Goal: Task Accomplishment & Management: Use online tool/utility

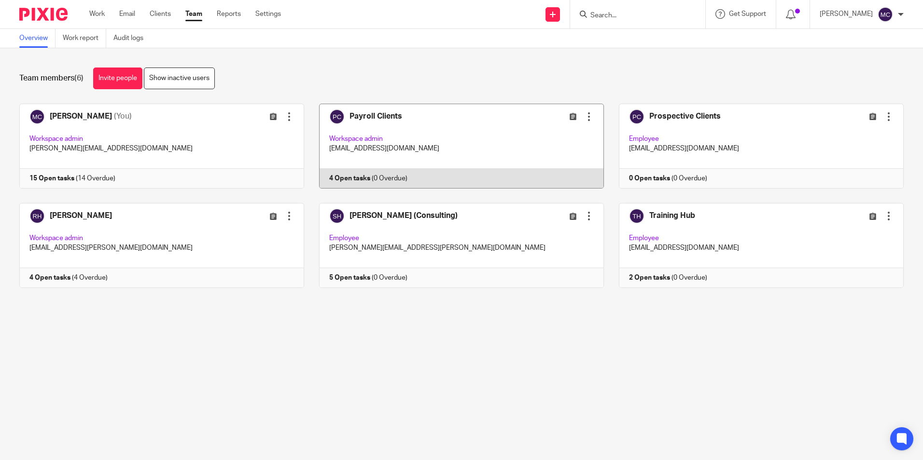
click at [363, 111] on link at bounding box center [454, 146] width 300 height 85
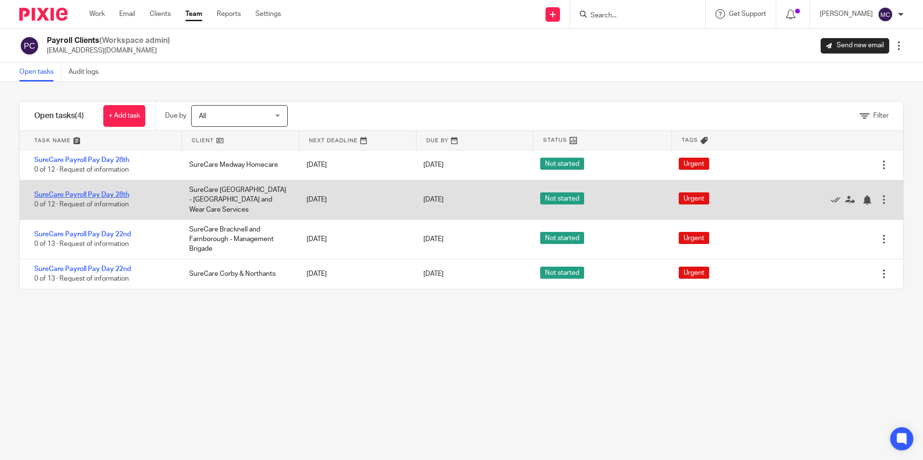
click at [102, 192] on link "SureCare Payroll Pay Day 28th" at bounding box center [81, 195] width 95 height 7
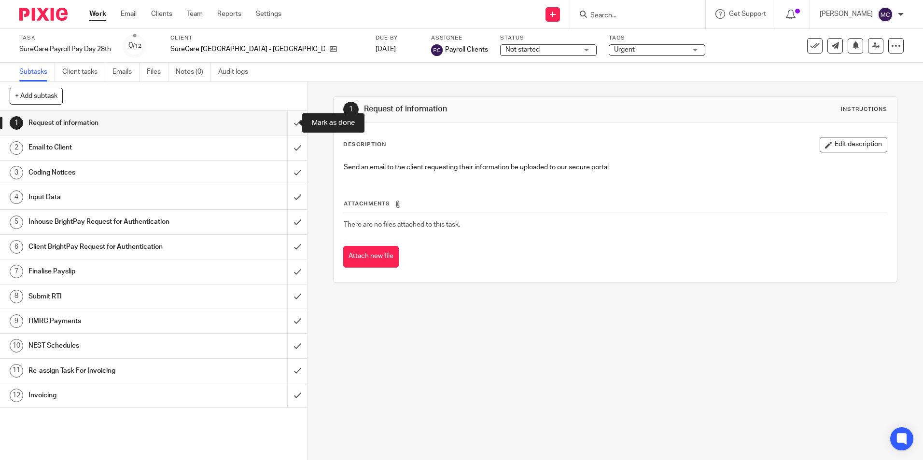
click at [284, 123] on input "submit" at bounding box center [153, 123] width 307 height 24
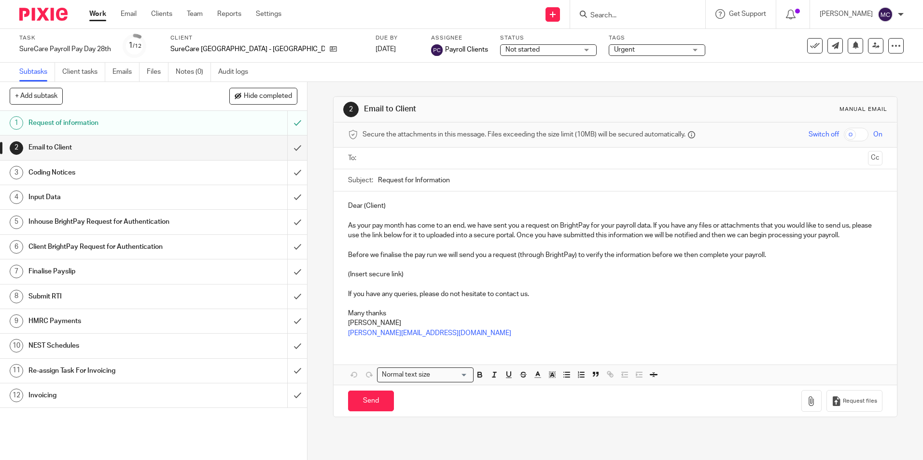
click at [287, 145] on input "submit" at bounding box center [153, 148] width 307 height 24
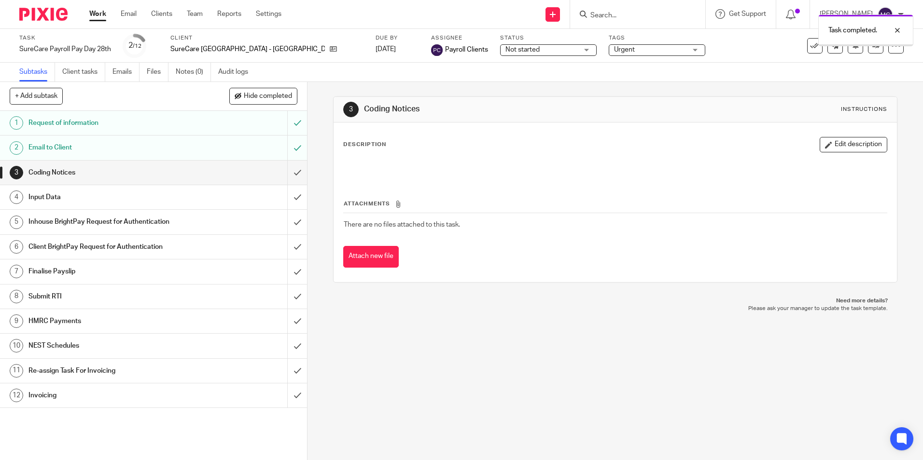
click at [192, 14] on link "Team" at bounding box center [195, 14] width 16 height 10
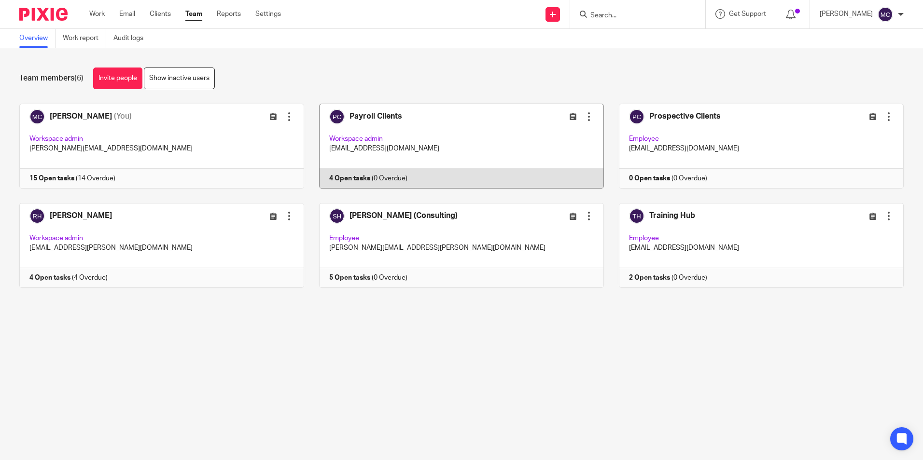
click at [391, 152] on link at bounding box center [454, 146] width 300 height 85
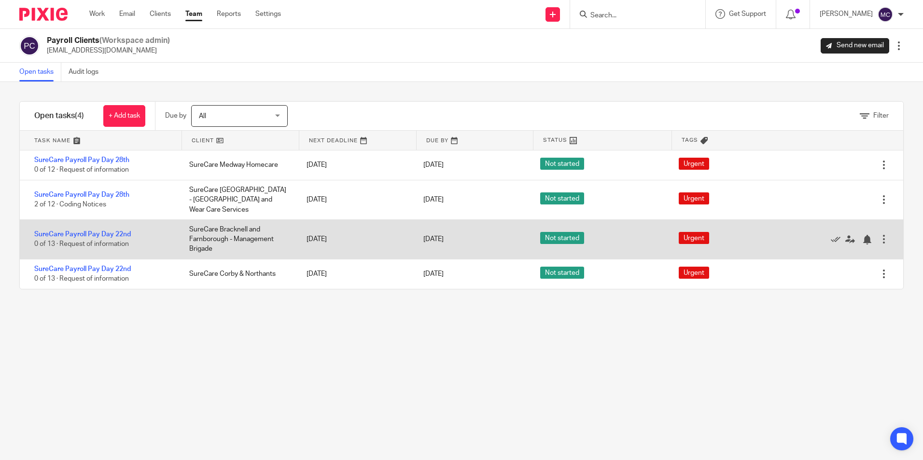
click at [207, 224] on div "SureCare Bracknell and Farnborough - Management Brigade" at bounding box center [238, 239] width 117 height 39
click at [103, 231] on link "SureCare Payroll Pay Day 22nd" at bounding box center [82, 234] width 97 height 7
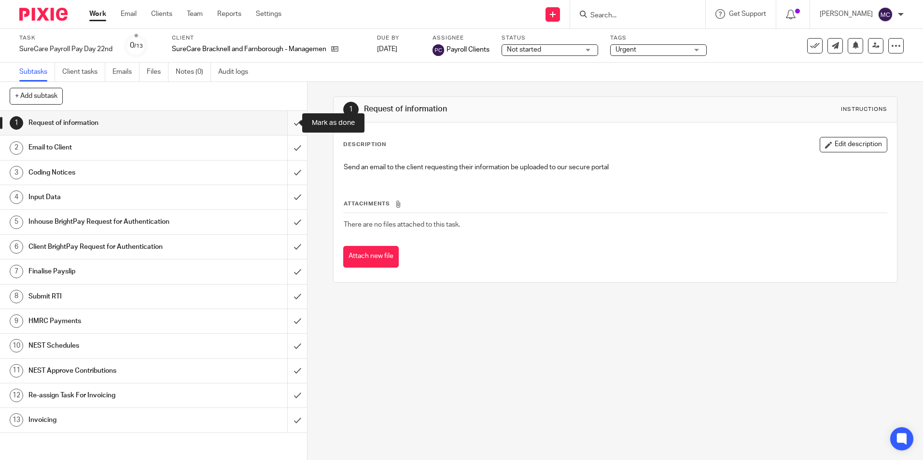
click at [285, 125] on input "submit" at bounding box center [153, 123] width 307 height 24
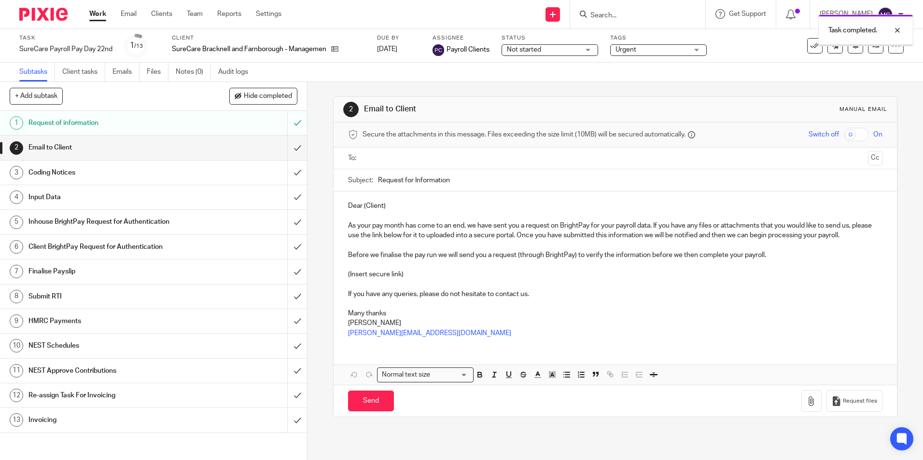
click at [377, 158] on input "text" at bounding box center [615, 158] width 498 height 11
drag, startPoint x: 387, startPoint y: 209, endPoint x: 362, endPoint y: 208, distance: 24.2
click at [362, 208] on p "Dear (Client)" at bounding box center [615, 208] width 534 height 10
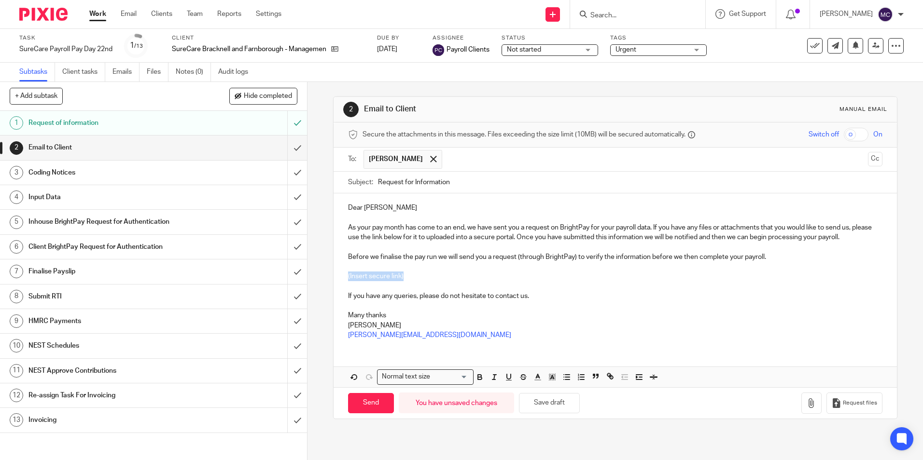
drag, startPoint x: 405, startPoint y: 275, endPoint x: 340, endPoint y: 278, distance: 65.7
click at [340, 278] on div "Dear Rania As your pay month has come to an end, we have sent you a request on …" at bounding box center [614, 271] width 563 height 154
click at [843, 406] on span "Request files" at bounding box center [860, 404] width 34 height 8
click at [354, 405] on input "Send" at bounding box center [371, 403] width 46 height 21
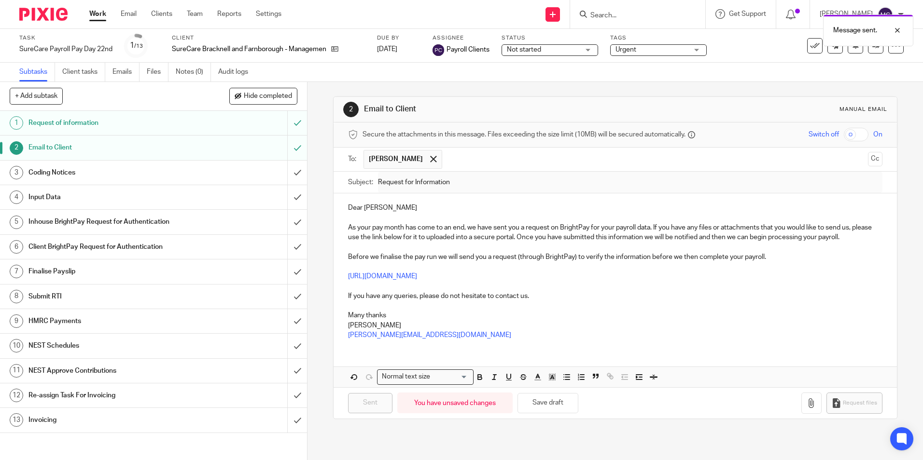
type input "Sent"
click at [285, 179] on input "submit" at bounding box center [153, 173] width 307 height 24
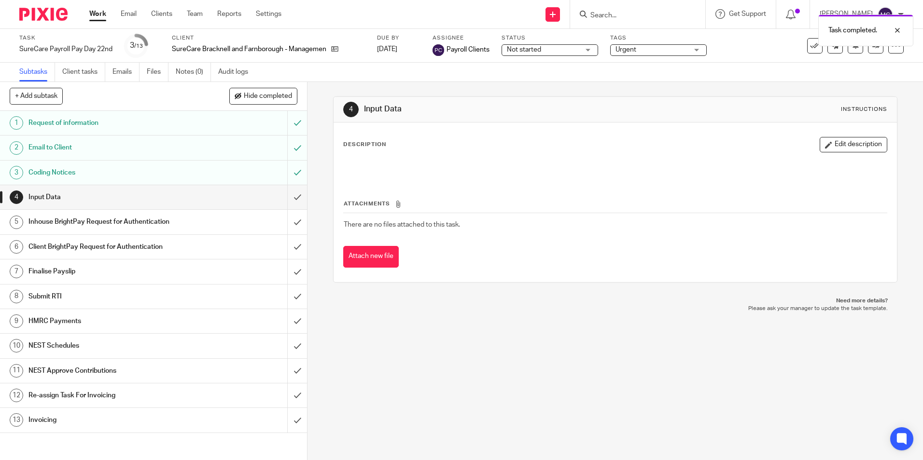
click at [194, 17] on link "Team" at bounding box center [195, 14] width 16 height 10
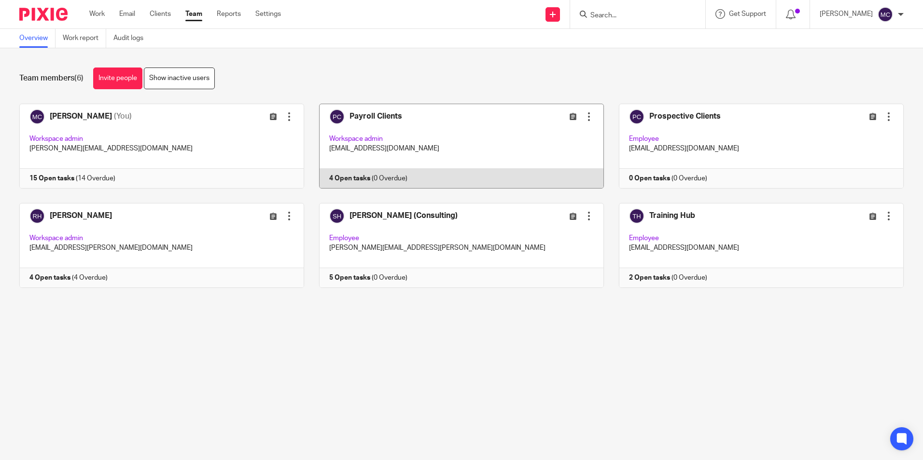
click at [364, 124] on link at bounding box center [454, 146] width 300 height 85
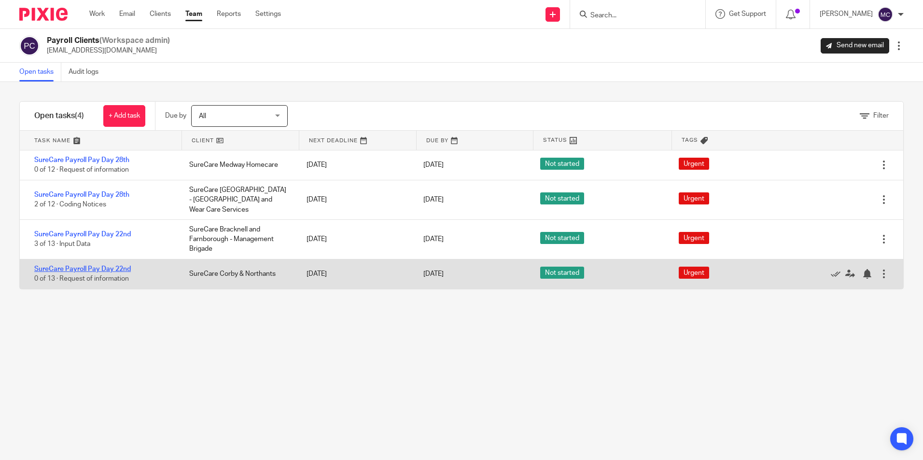
click at [89, 266] on link "SureCare Payroll Pay Day 22nd" at bounding box center [82, 269] width 97 height 7
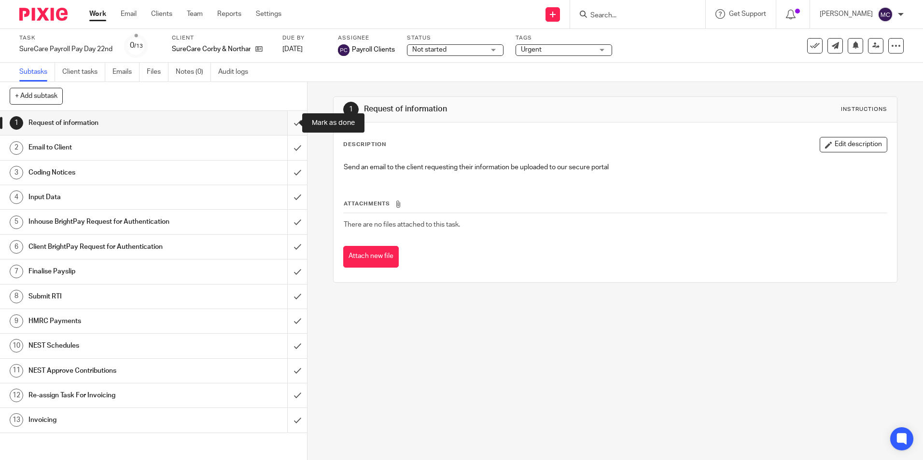
click at [281, 125] on input "submit" at bounding box center [153, 123] width 307 height 24
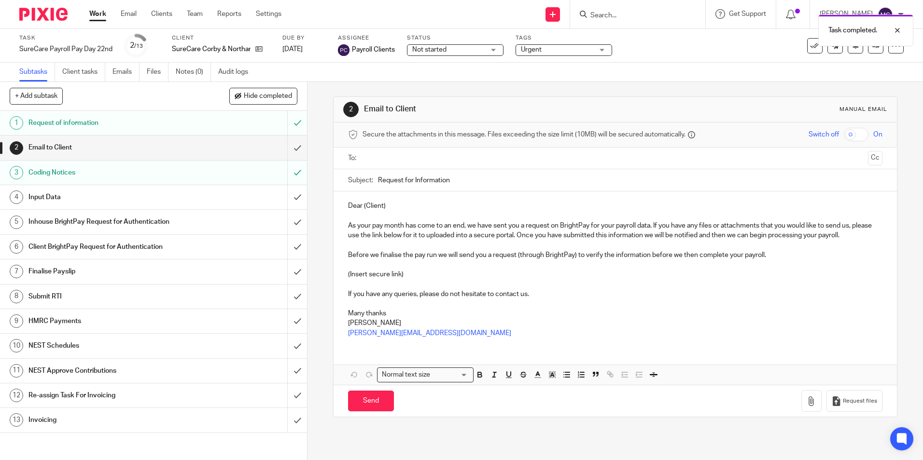
click at [388, 154] on input "text" at bounding box center [615, 158] width 498 height 11
drag, startPoint x: 391, startPoint y: 208, endPoint x: 361, endPoint y: 208, distance: 30.4
click at [361, 208] on p "Dear (Client)" at bounding box center [615, 208] width 534 height 10
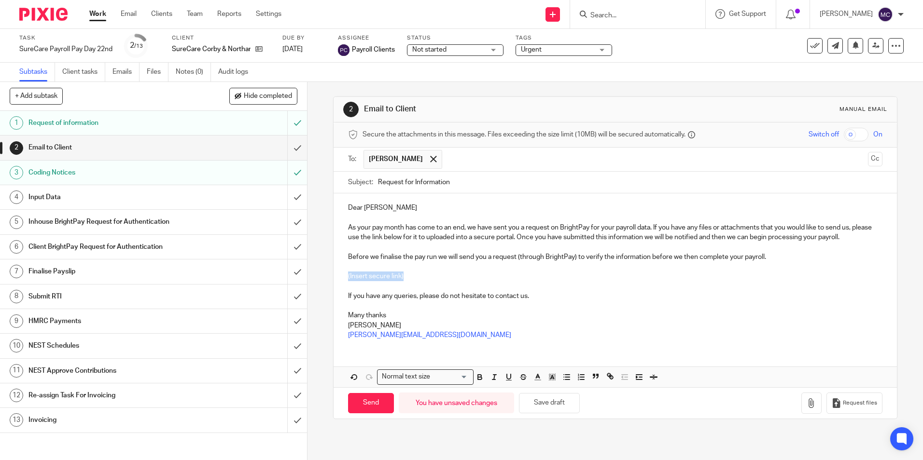
drag, startPoint x: 402, startPoint y: 277, endPoint x: 343, endPoint y: 278, distance: 59.4
click at [343, 278] on div "Dear Sahil As your pay month has come to an end, we have sent you a request on …" at bounding box center [614, 271] width 563 height 154
click at [843, 405] on span "Request files" at bounding box center [860, 404] width 34 height 8
click at [369, 401] on input "Send" at bounding box center [371, 403] width 46 height 21
type input "Sent"
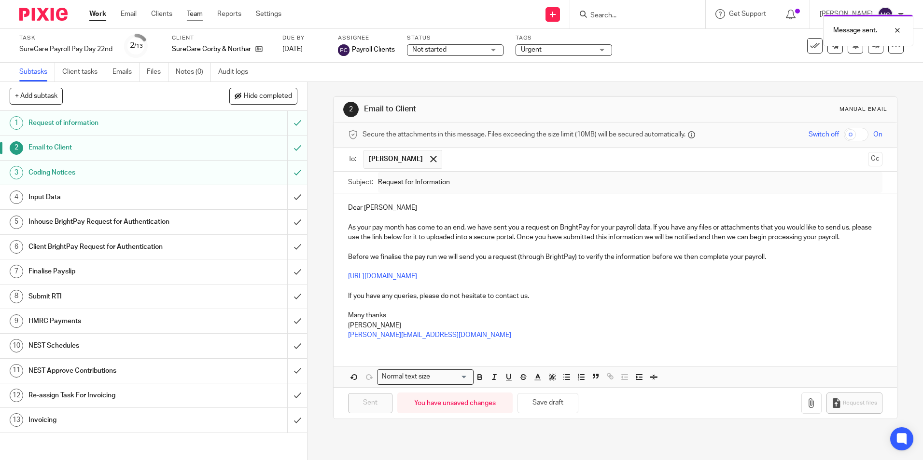
click at [197, 17] on link "Team" at bounding box center [195, 14] width 16 height 10
